Goal: Information Seeking & Learning: Check status

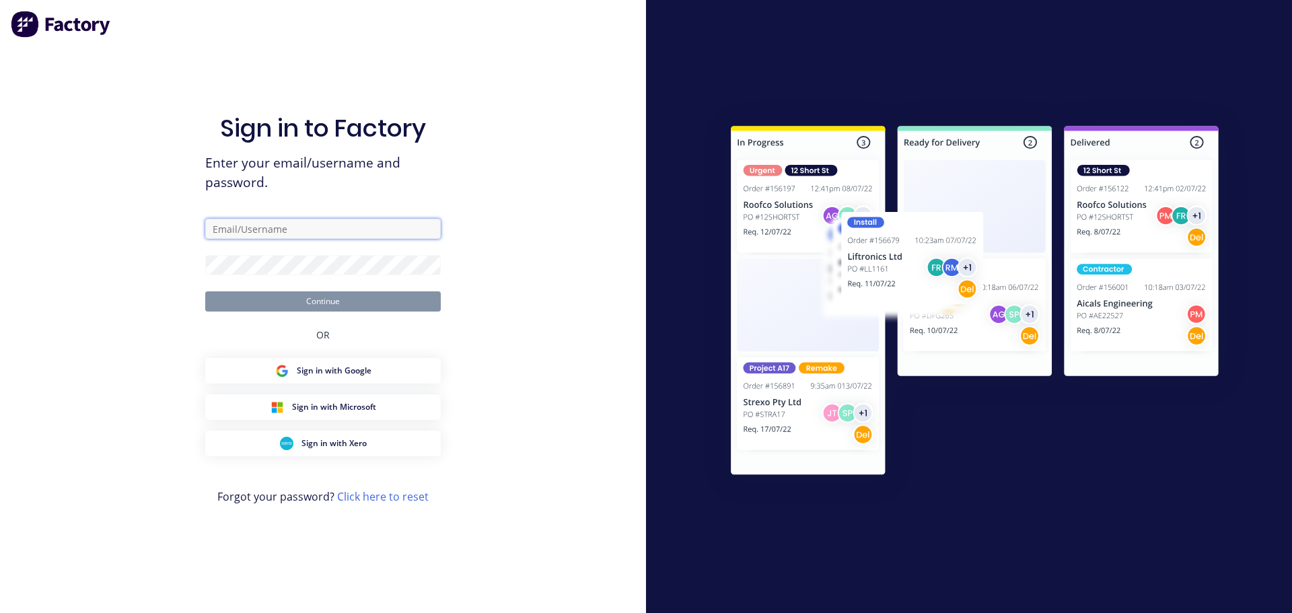
click at [237, 232] on input "text" at bounding box center [323, 229] width 236 height 20
type input "[PERSON_NAME][EMAIL_ADDRESS][DOMAIN_NAME]"
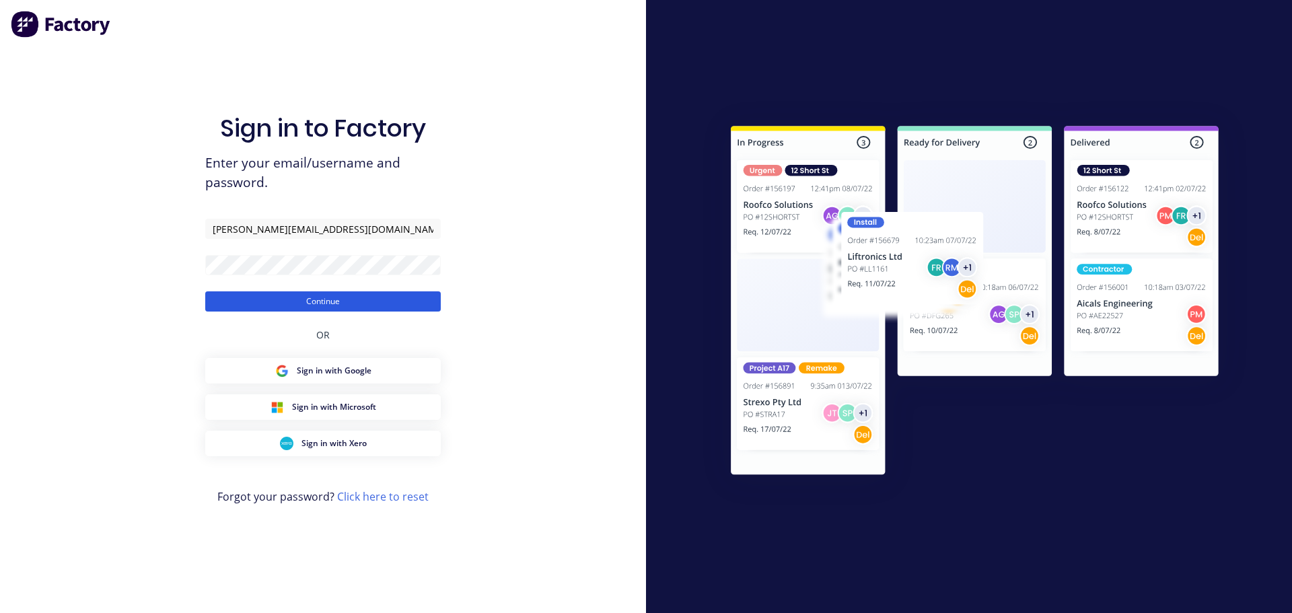
click at [306, 295] on button "Continue" at bounding box center [323, 301] width 236 height 20
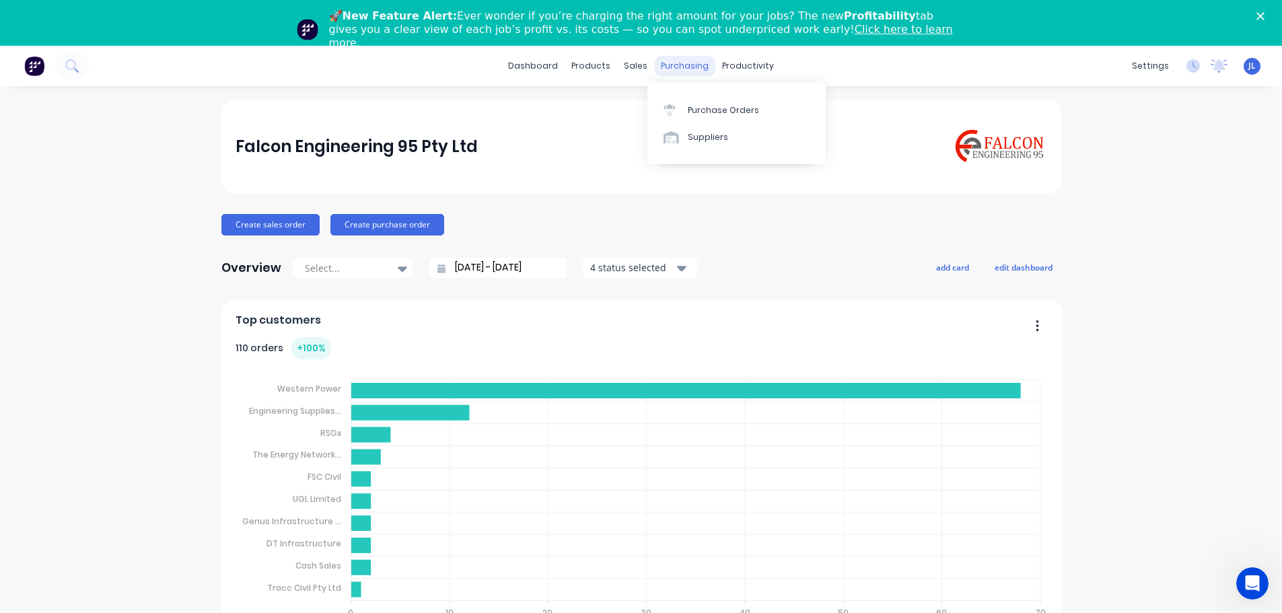
click at [688, 65] on div "purchasing" at bounding box center [684, 66] width 61 height 20
click at [771, 25] on link "Click here to learn more." at bounding box center [641, 36] width 624 height 26
click at [527, 67] on link "dashboard" at bounding box center [532, 66] width 63 height 20
click at [534, 69] on link "dashboard" at bounding box center [532, 66] width 63 height 20
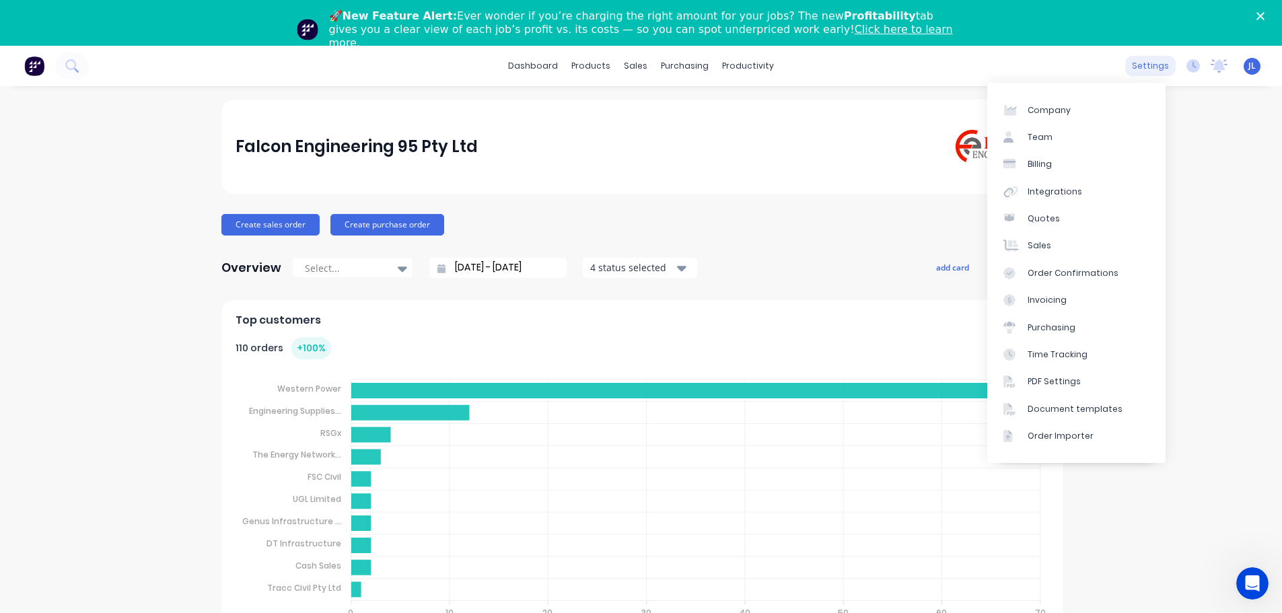
click at [1142, 71] on div "settings" at bounding box center [1150, 66] width 50 height 20
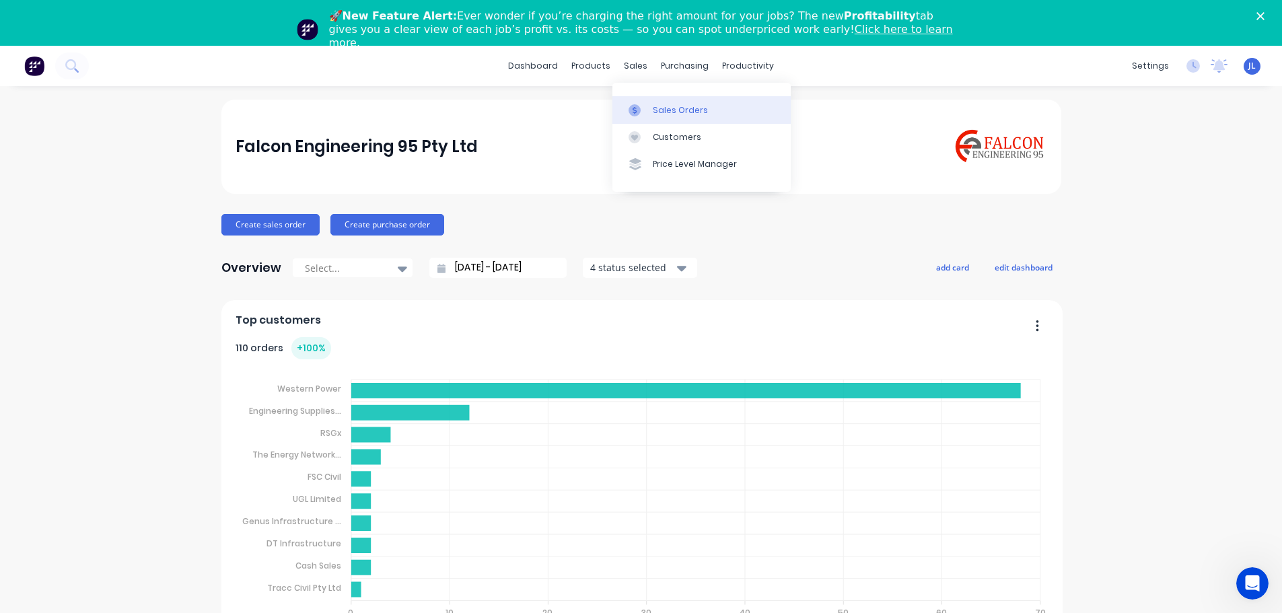
click at [670, 108] on div "Sales Orders" at bounding box center [680, 110] width 55 height 12
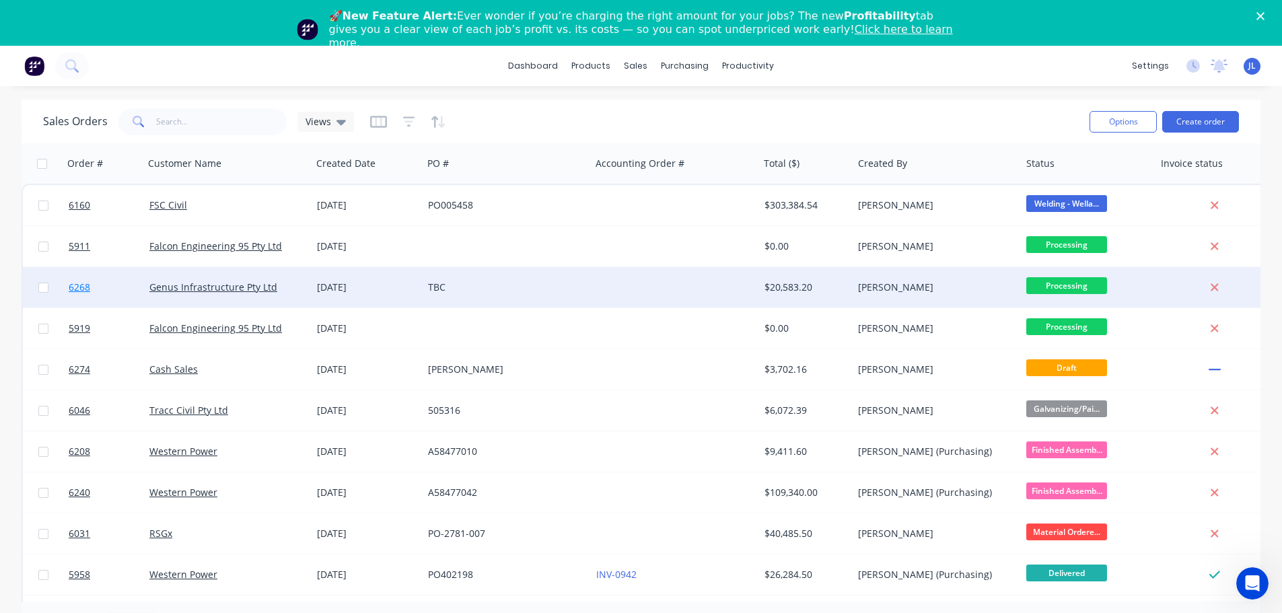
click at [81, 287] on span "6268" at bounding box center [80, 287] width 22 height 13
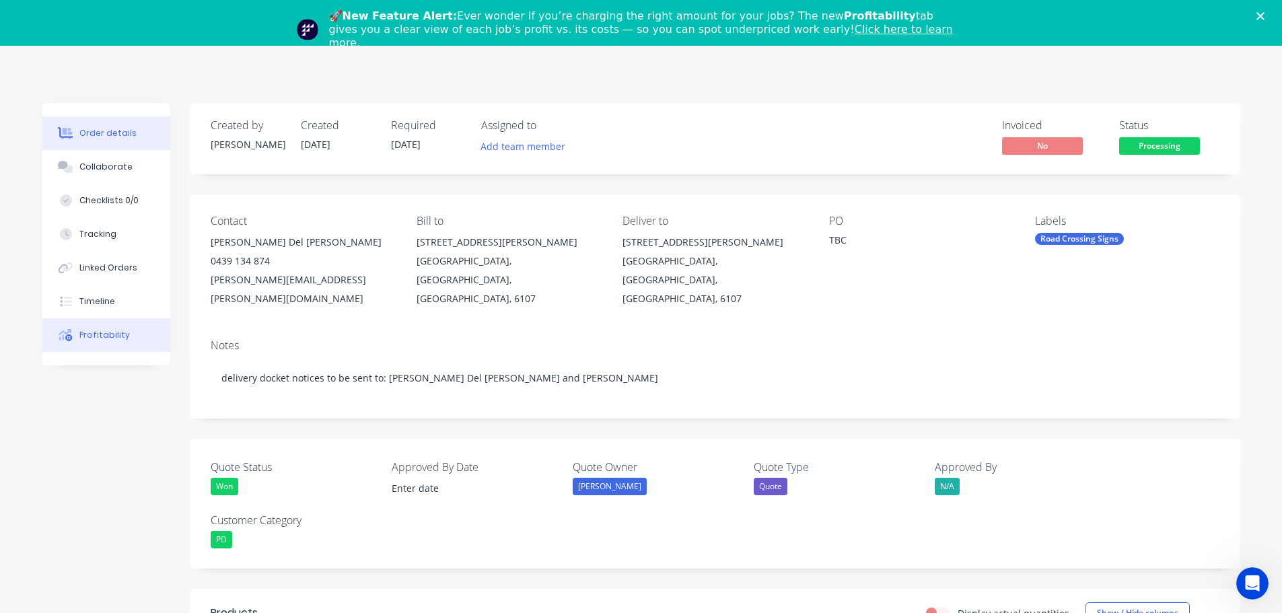
click at [96, 334] on div "Profitability" at bounding box center [104, 335] width 50 height 12
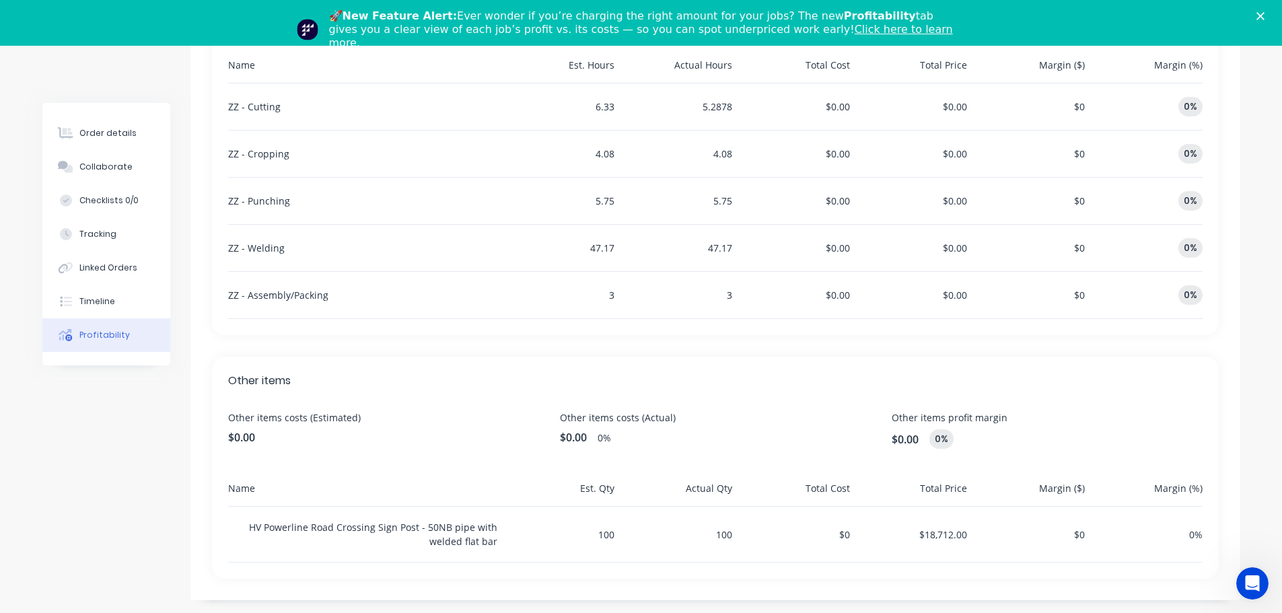
scroll to position [527, 0]
